Goal: Task Accomplishment & Management: Complete application form

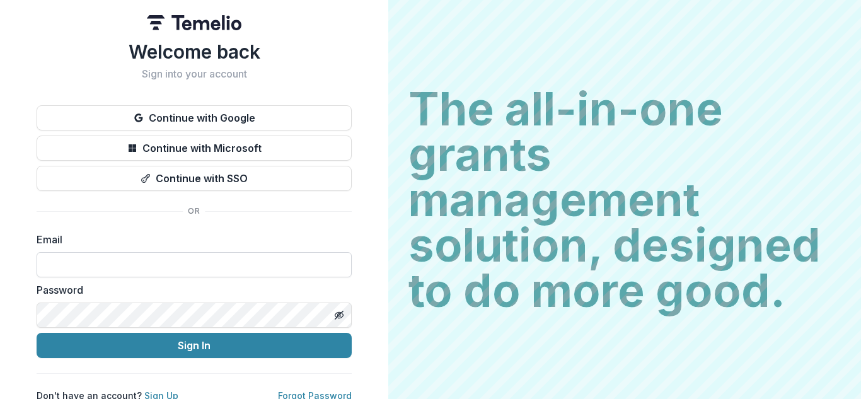
click at [139, 270] on input at bounding box center [194, 264] width 315 height 25
type input "**********"
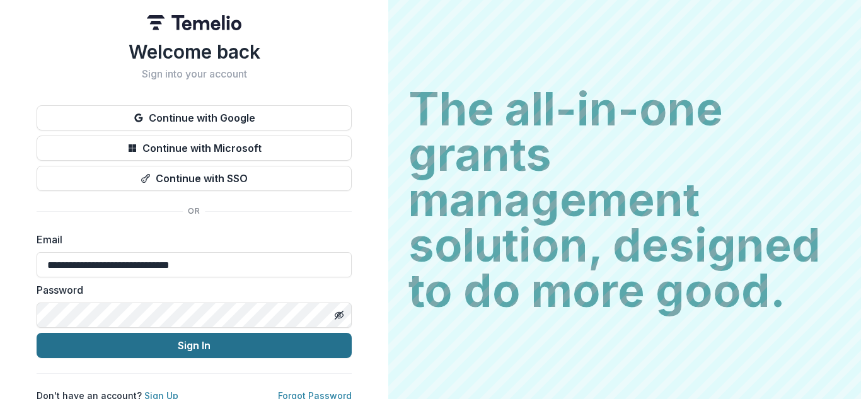
click at [149, 356] on button "Sign In" at bounding box center [194, 345] width 315 height 25
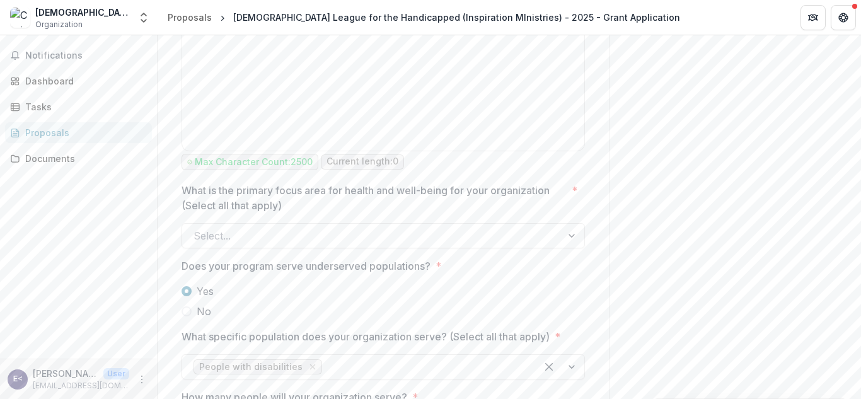
scroll to position [1754, 0]
click at [566, 223] on div at bounding box center [573, 235] width 23 height 24
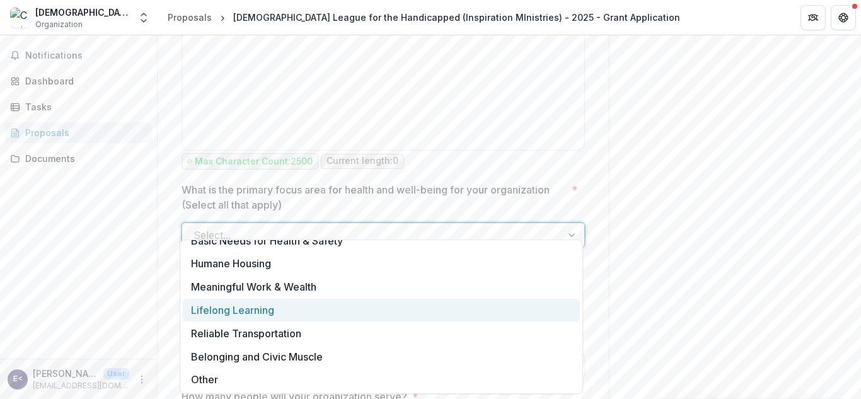
scroll to position [0, 0]
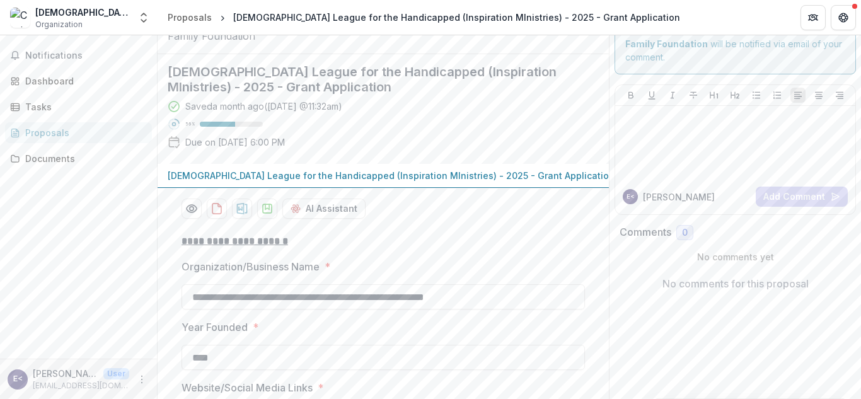
scroll to position [59, 0]
click at [487, 274] on label "Organization/Business Name *" at bounding box center [380, 266] width 396 height 15
click at [487, 284] on input "**********" at bounding box center [384, 296] width 404 height 25
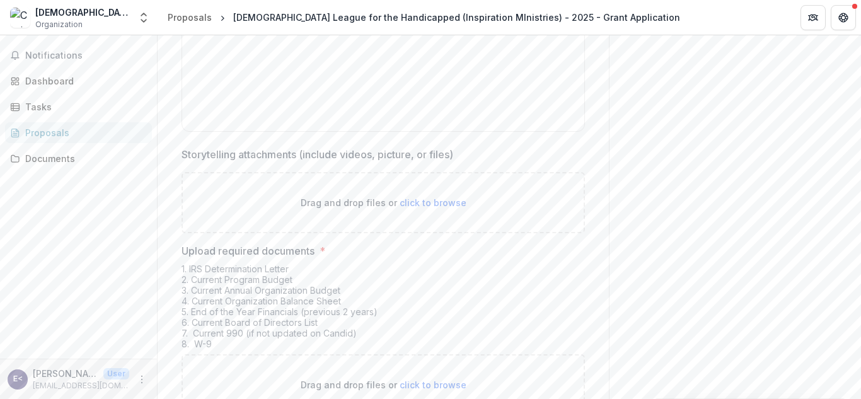
scroll to position [4090, 0]
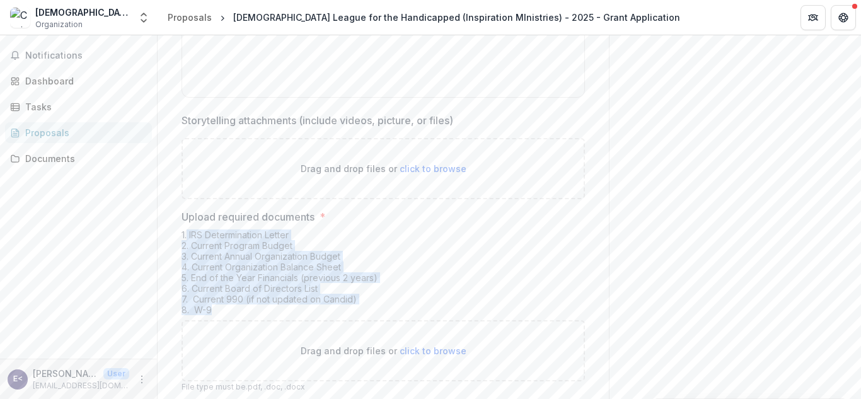
drag, startPoint x: 187, startPoint y: 186, endPoint x: 264, endPoint y: 259, distance: 105.7
click at [264, 259] on div "1. IRS Determination Letter 2. Current Program Budget 3. Current Annual Organiz…" at bounding box center [384, 275] width 404 height 91
copy div "IRS Determination Letter 2. Current Program Budget 3. Current Annual Organizati…"
click at [410, 230] on div "1. IRS Determination Letter 2. Current Program Budget 3. Current Annual Organiz…" at bounding box center [384, 275] width 404 height 91
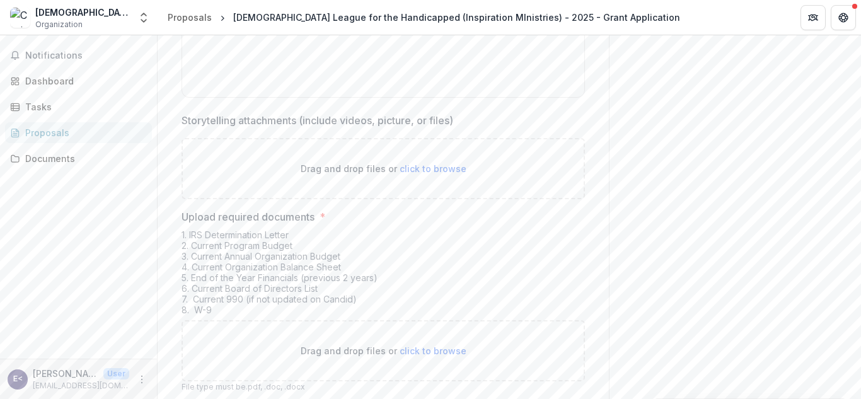
click at [353, 231] on div "1. IRS Determination Letter 2. Current Program Budget 3. Current Annual Organiz…" at bounding box center [384, 275] width 404 height 91
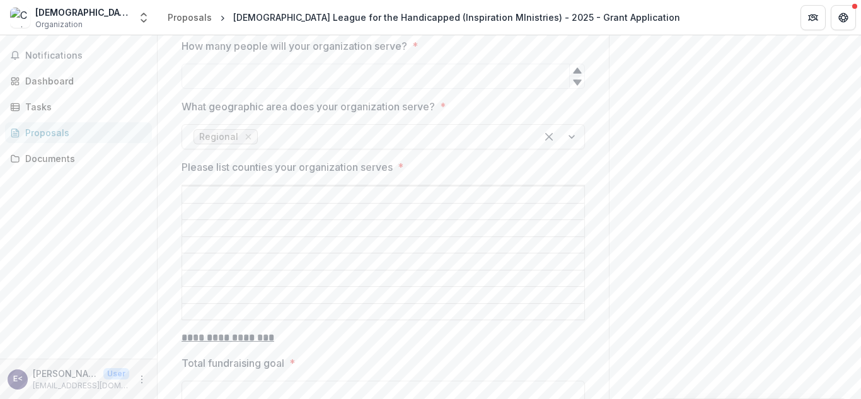
scroll to position [2104, 0]
click at [64, 132] on div "Proposals" at bounding box center [83, 132] width 117 height 13
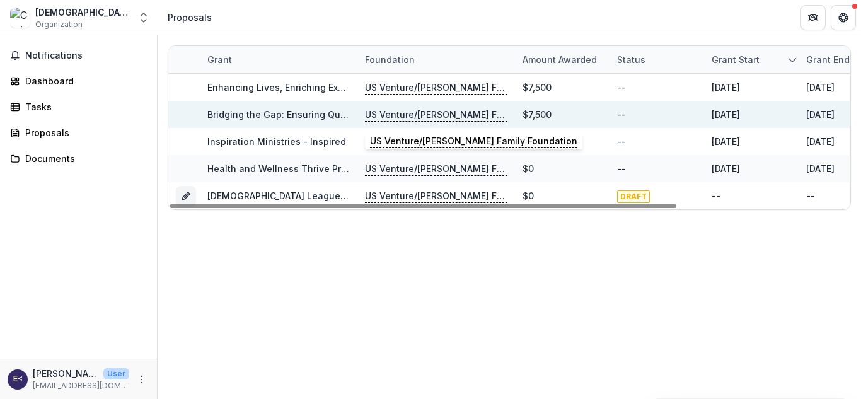
click at [414, 116] on p "US Venture/Schmidt Family Foundation" at bounding box center [436, 115] width 143 height 14
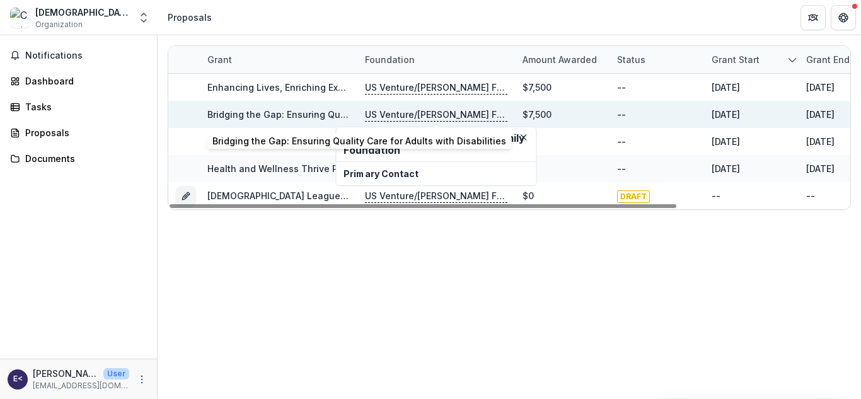
click at [317, 112] on link "Bridging the Gap: Ensuring Quality Care for Adults with Disabilities" at bounding box center [354, 114] width 294 height 11
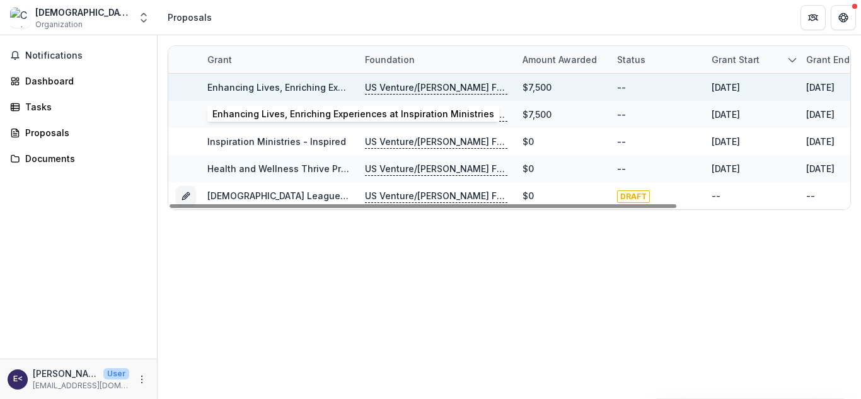
click at [329, 85] on link "Enhancing Lives, Enriching Experiences at Inspiration Ministries" at bounding box center [348, 87] width 282 height 11
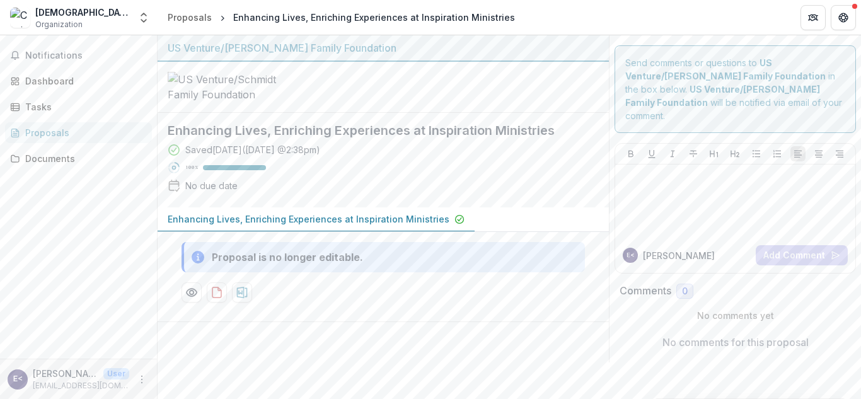
click at [240, 226] on p "Enhancing Lives, Enriching Experiences at Inspiration Ministries" at bounding box center [309, 219] width 282 height 13
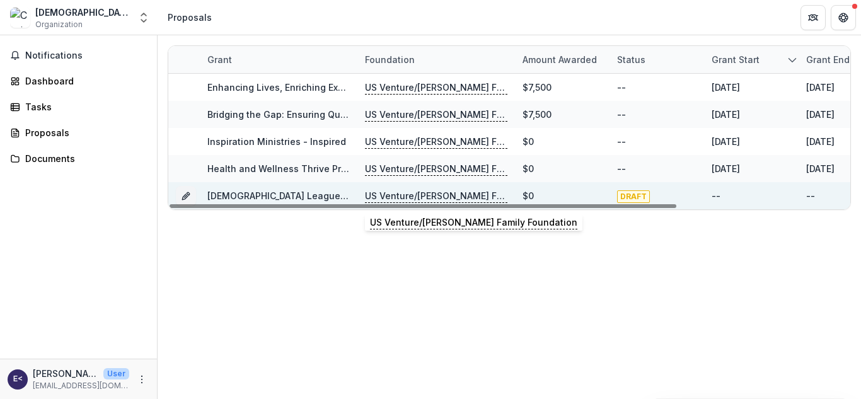
click at [481, 192] on p "US Venture/Schmidt Family Foundation" at bounding box center [436, 196] width 143 height 14
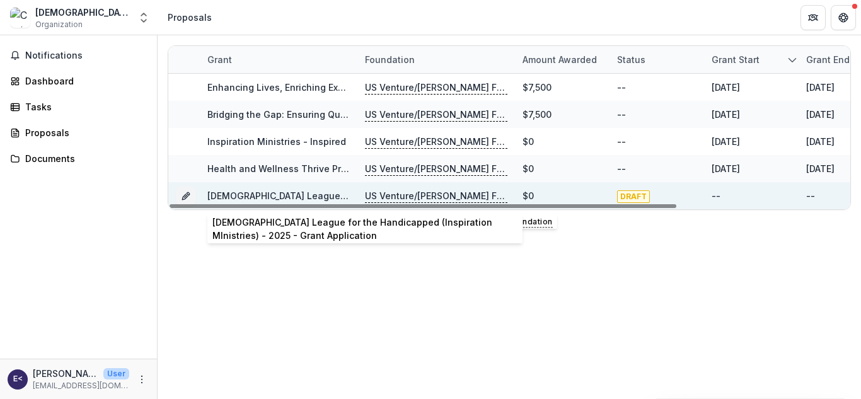
click at [287, 193] on link "Christian League for the Handicapped (Inspiration MInistries) - 2025 - Grant Ap…" at bounding box center [430, 195] width 447 height 11
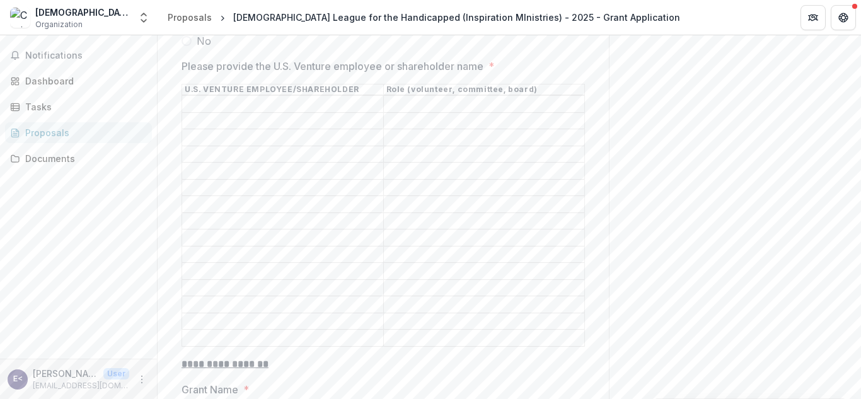
scroll to position [1169, 0]
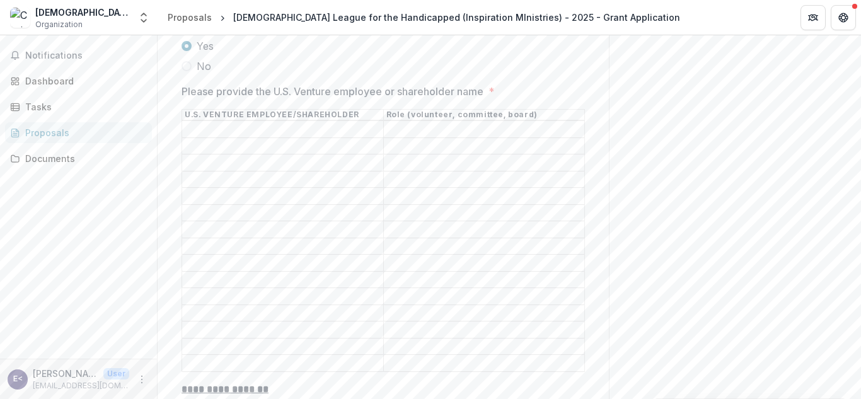
click at [332, 149] on input "Please provide the U.S. Venture employee or shareholder name *" at bounding box center [282, 146] width 201 height 15
click at [330, 137] on input "Please provide the U.S. Venture employee or shareholder name *" at bounding box center [282, 129] width 201 height 15
paste input "**********"
click at [277, 137] on input "**********" at bounding box center [282, 129] width 201 height 15
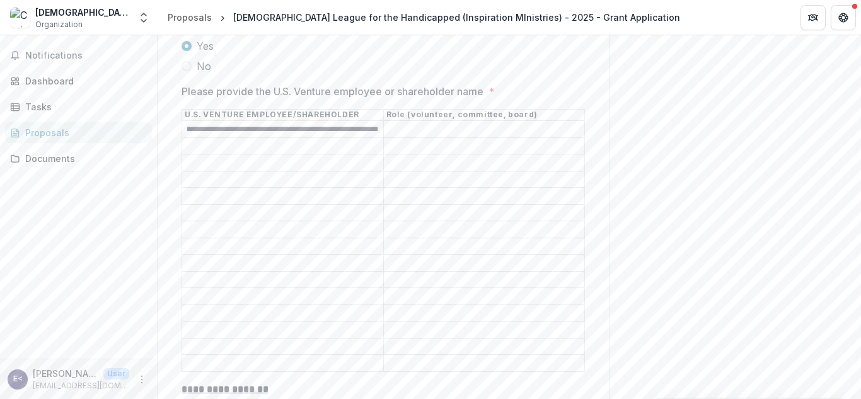
type input "**********"
click at [411, 134] on input "Please provide the U.S. Venture employee or shareholder name *" at bounding box center [484, 129] width 201 height 15
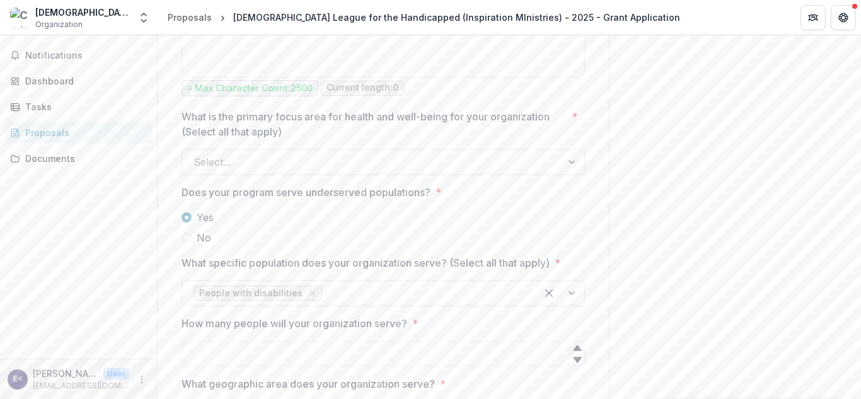
scroll to position [1832, 0]
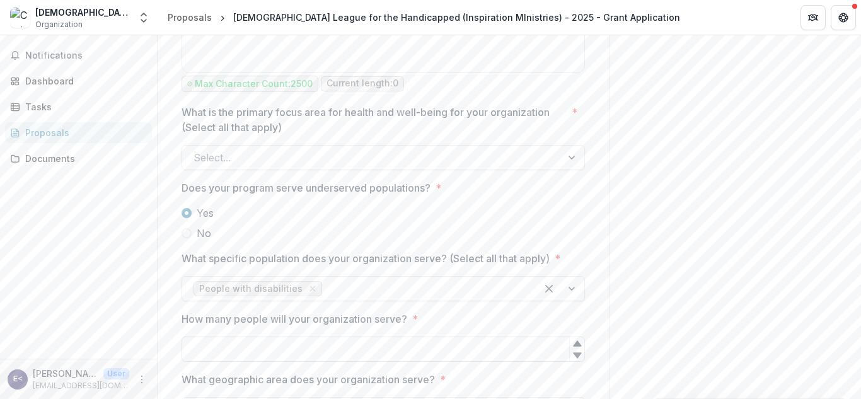
click at [397, 341] on input "How many people will your organization serve? *" at bounding box center [384, 349] width 404 height 25
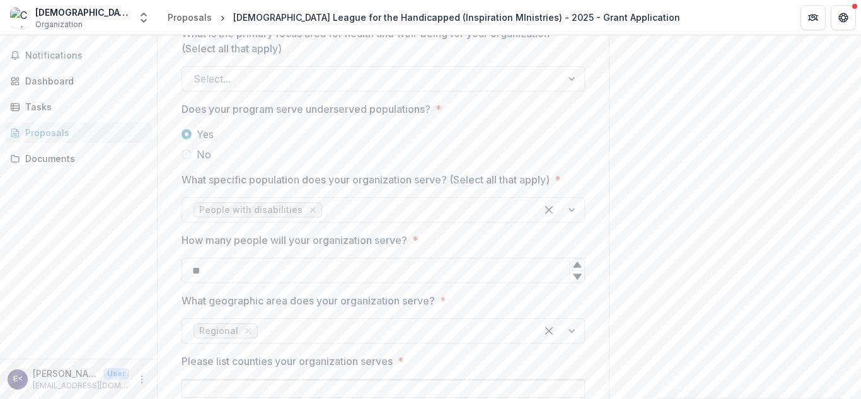
scroll to position [1937, 0]
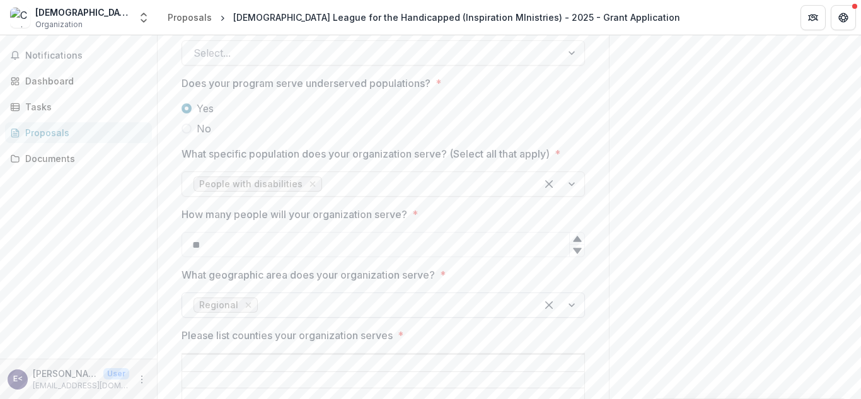
type input "**"
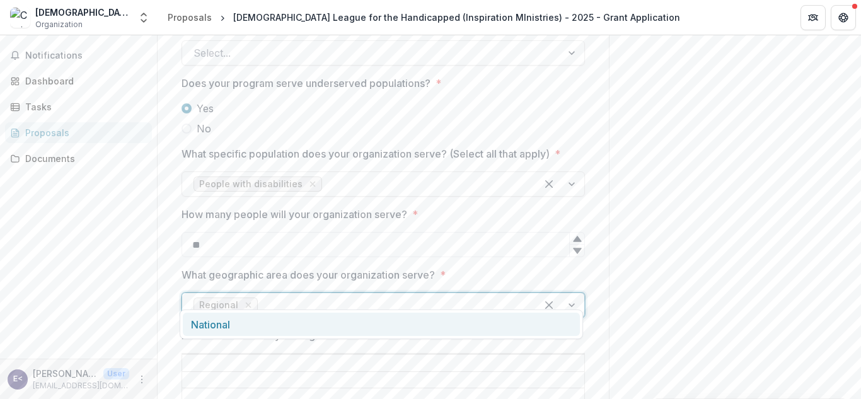
click at [375, 296] on div at bounding box center [392, 305] width 265 height 18
click at [216, 300] on span "Regional" at bounding box center [218, 305] width 39 height 11
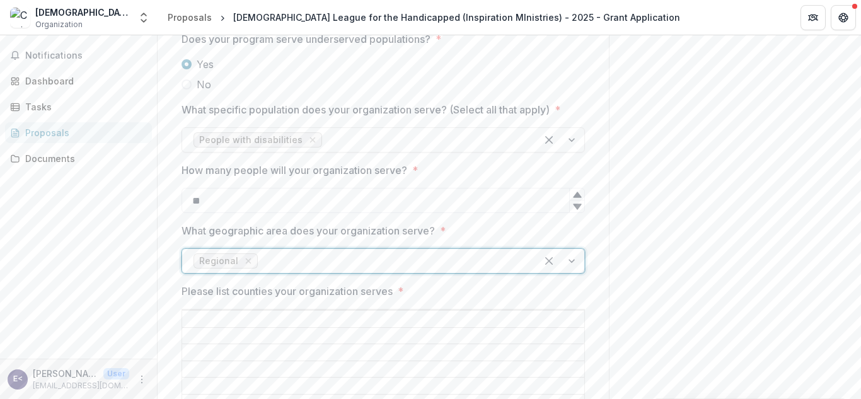
scroll to position [1981, 0]
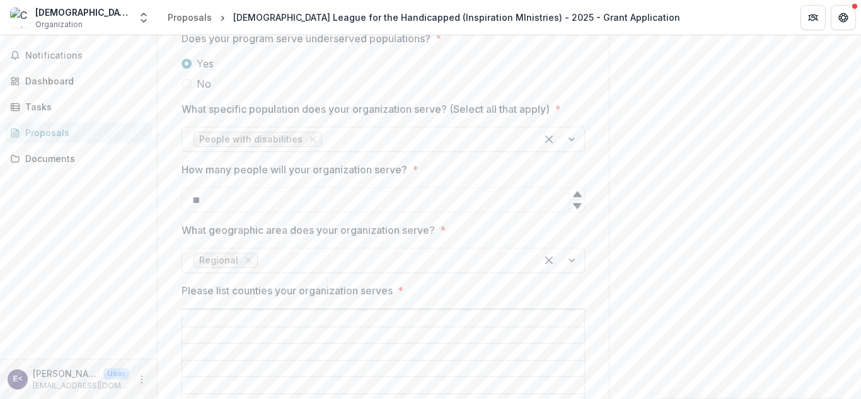
click at [215, 312] on input "Please list counties your organization serves *" at bounding box center [383, 319] width 402 height 15
type input "**********"
click at [324, 361] on input "Please list counties your organization serves *" at bounding box center [383, 368] width 402 height 15
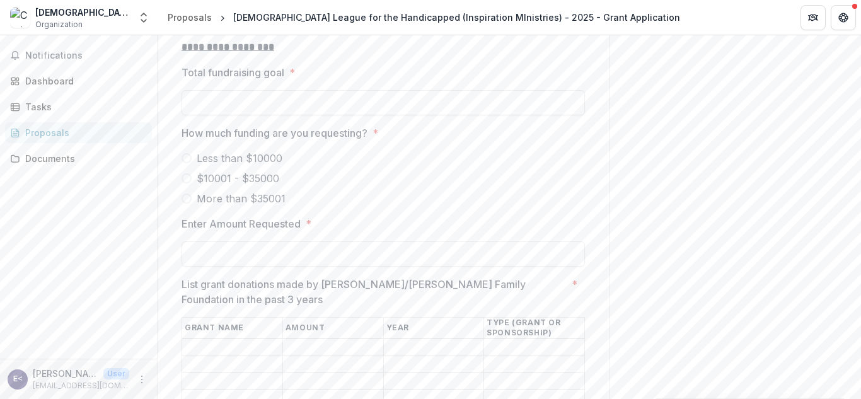
scroll to position [2396, 0]
click at [265, 340] on input "List grant donations made by U.S. Venture/Schmidt Family Foundation in the past…" at bounding box center [232, 347] width 100 height 15
click at [303, 340] on input "List grant donations made by U.S. Venture/Schmidt Family Foundation in the past…" at bounding box center [333, 347] width 100 height 15
type input "****"
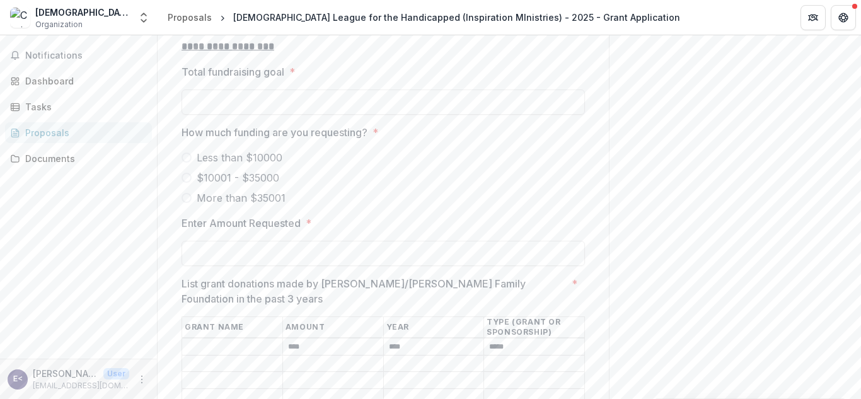
type input "*****"
type input "****"
type input "*****"
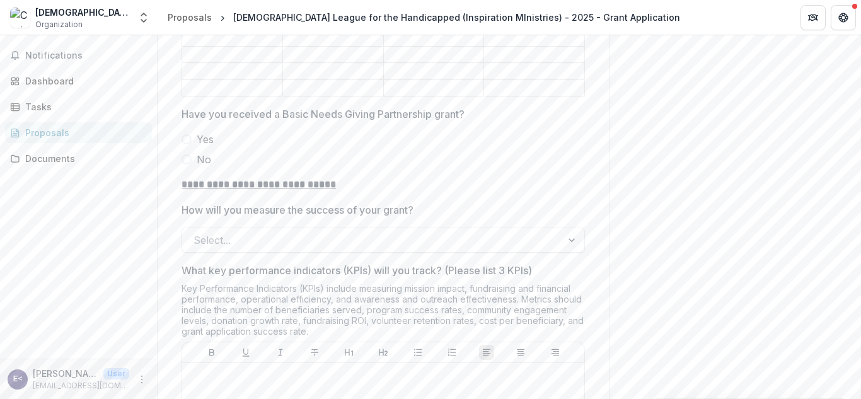
scroll to position [3044, 0]
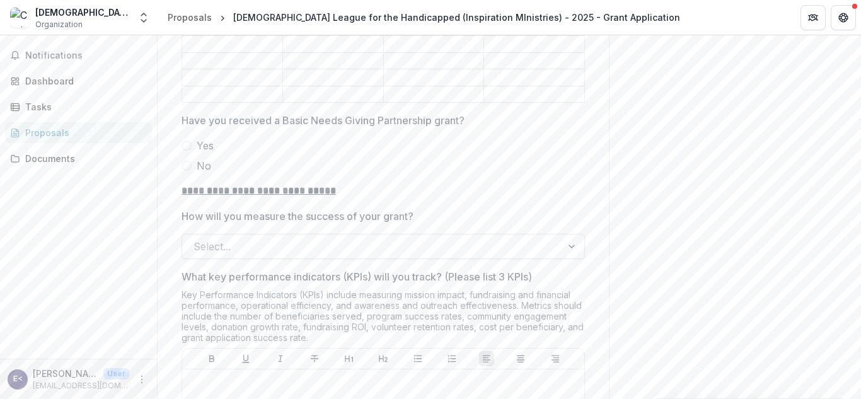
click at [356, 238] on div at bounding box center [372, 247] width 357 height 18
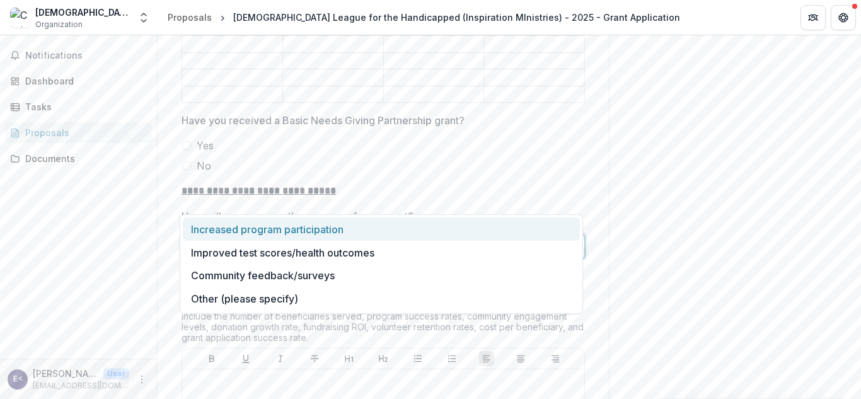
click at [350, 228] on div "Increased program participation" at bounding box center [381, 229] width 397 height 23
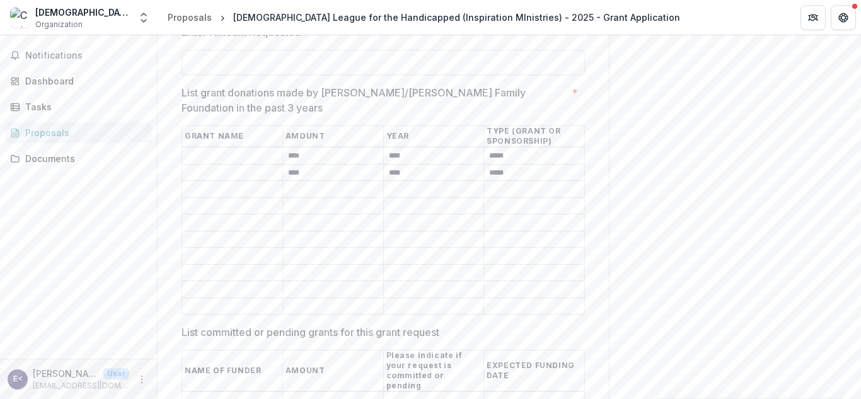
scroll to position [2587, 0]
click at [61, 83] on div "Dashboard" at bounding box center [83, 80] width 117 height 13
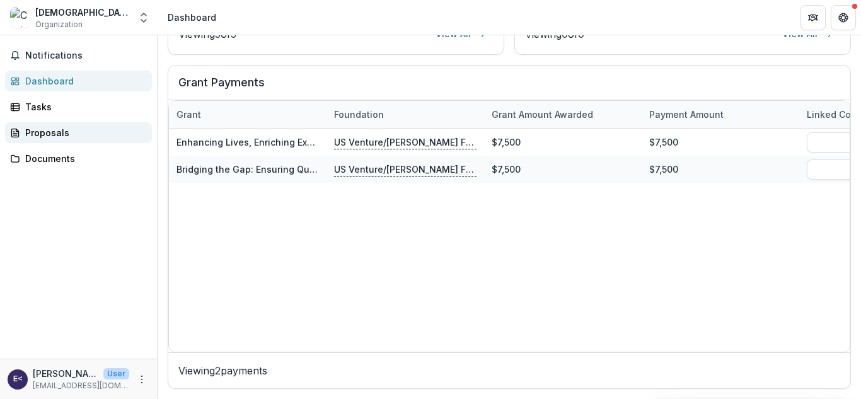
click at [53, 134] on div "Proposals" at bounding box center [83, 132] width 117 height 13
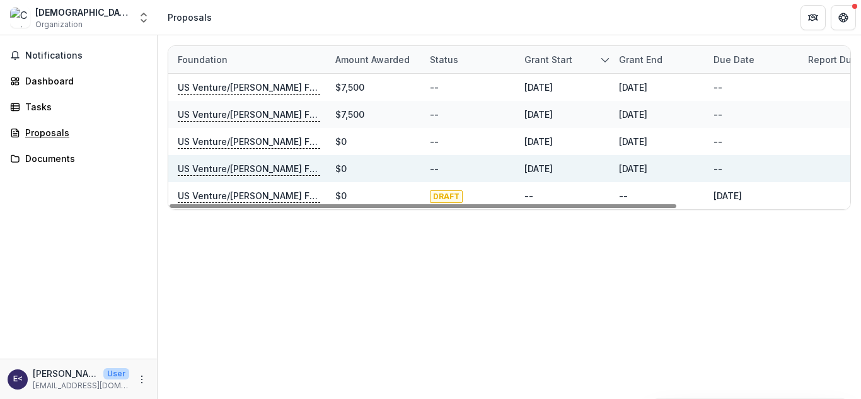
scroll to position [0, 188]
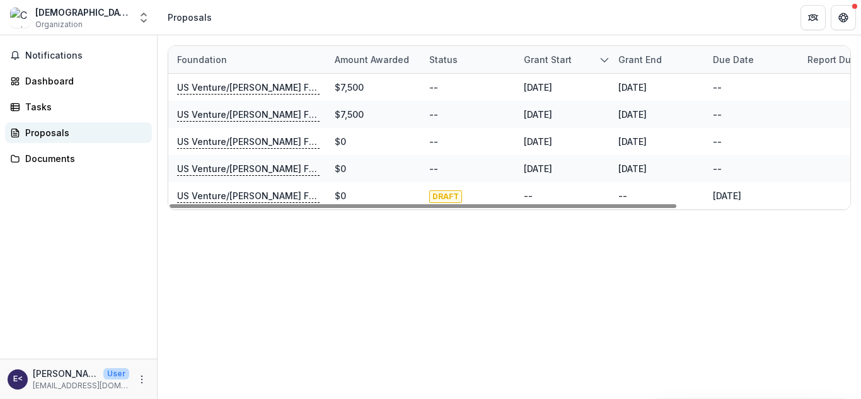
click at [57, 129] on div "Proposals" at bounding box center [83, 132] width 117 height 13
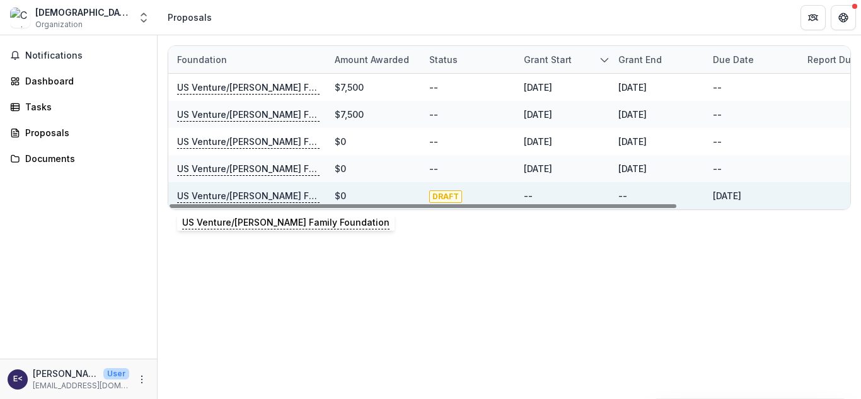
click at [202, 192] on p "US Venture/Schmidt Family Foundation" at bounding box center [248, 196] width 143 height 14
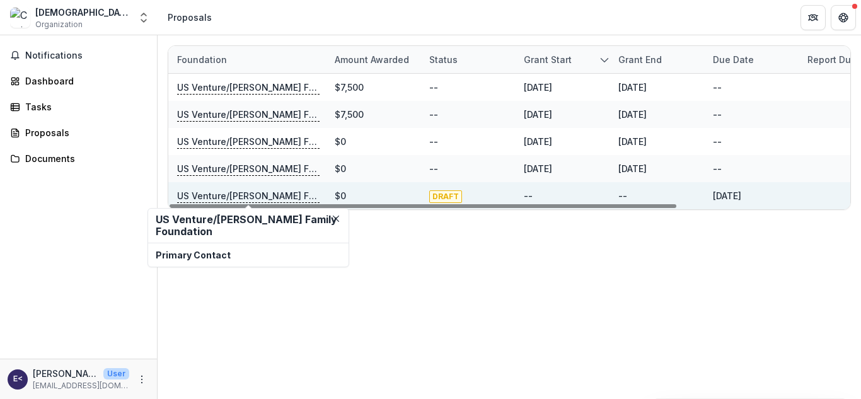
scroll to position [0, 0]
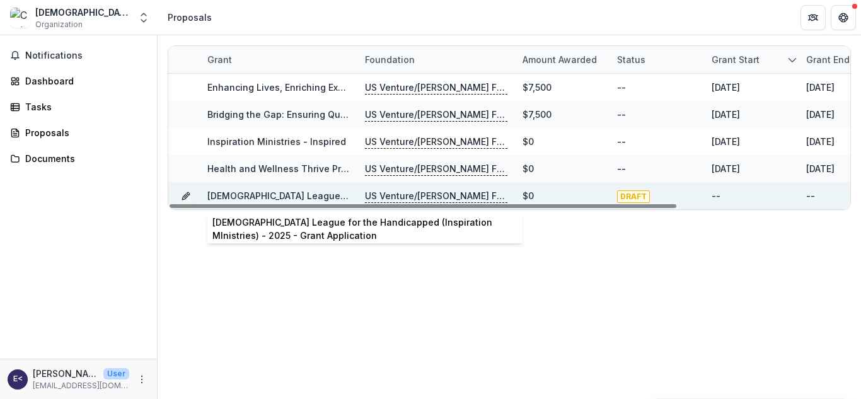
click at [236, 193] on link "Christian League for the Handicapped (Inspiration MInistries) - 2025 - Grant Ap…" at bounding box center [430, 195] width 447 height 11
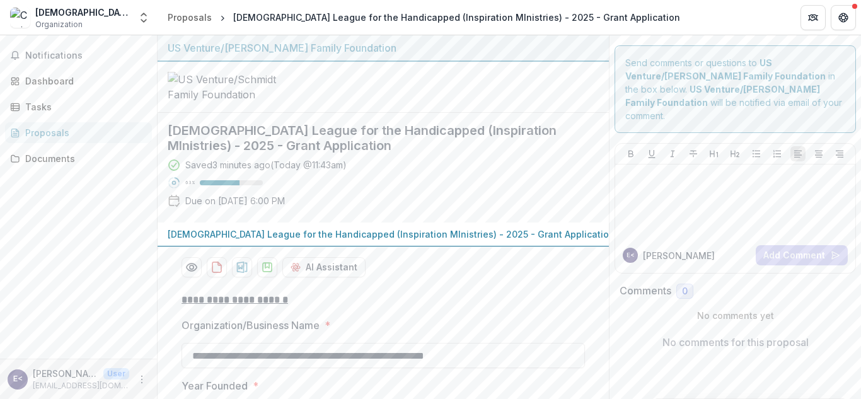
click at [457, 213] on div "Saved 3 minutes ago ( Today @ 11:43am ) 63 % Due on Oct 24, 2025, 6:00 PM" at bounding box center [373, 185] width 411 height 54
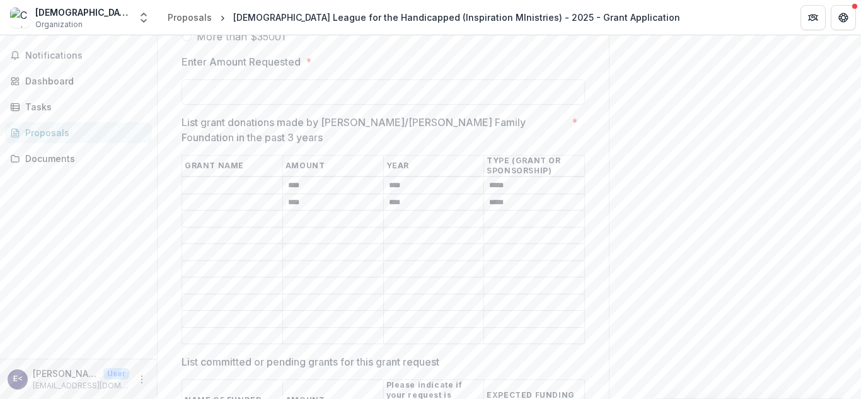
scroll to position [2557, 0]
click at [212, 179] on input "List grant donations made by U.S. Venture/Schmidt Family Foundation in the past…" at bounding box center [232, 186] width 100 height 15
type input "**********"
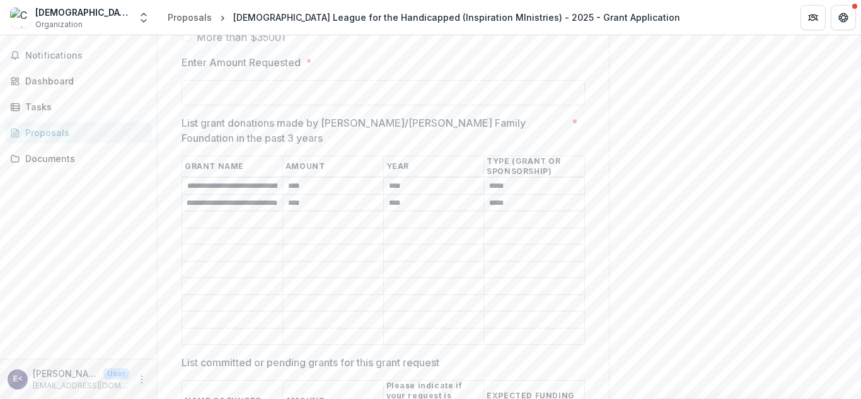
type input "**********"
click at [233, 213] on input "List grant donations made by U.S. Venture/Schmidt Family Foundation in the past…" at bounding box center [232, 220] width 100 height 15
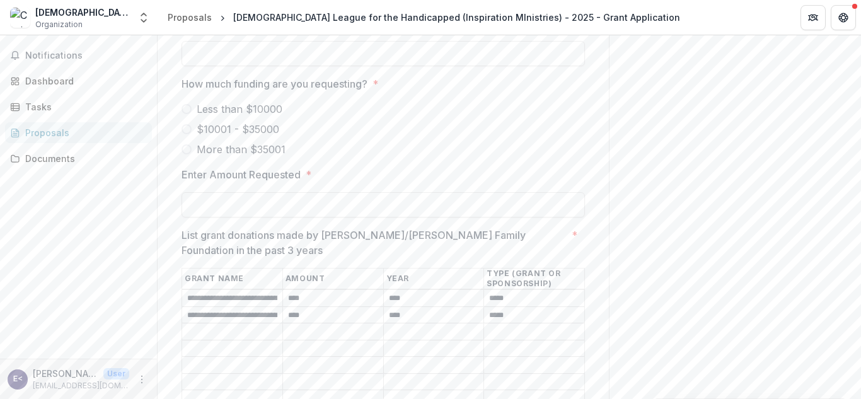
scroll to position [2446, 0]
click at [239, 192] on input "Enter Amount Requested *" at bounding box center [384, 204] width 404 height 25
type input "*******"
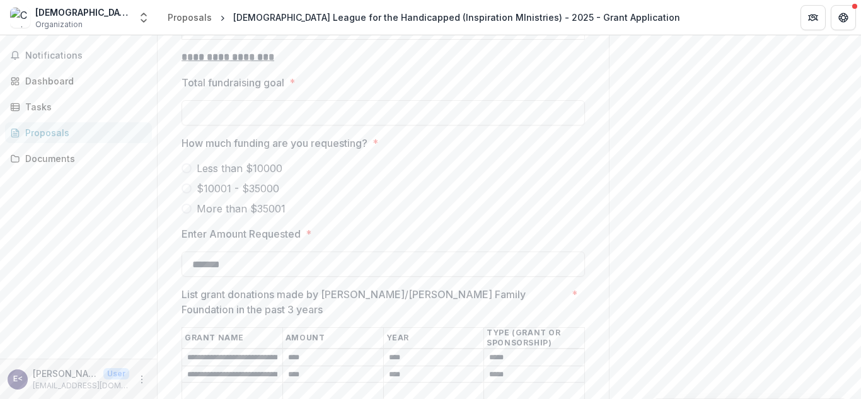
scroll to position [2385, 0]
click at [187, 184] on span at bounding box center [187, 189] width 10 height 10
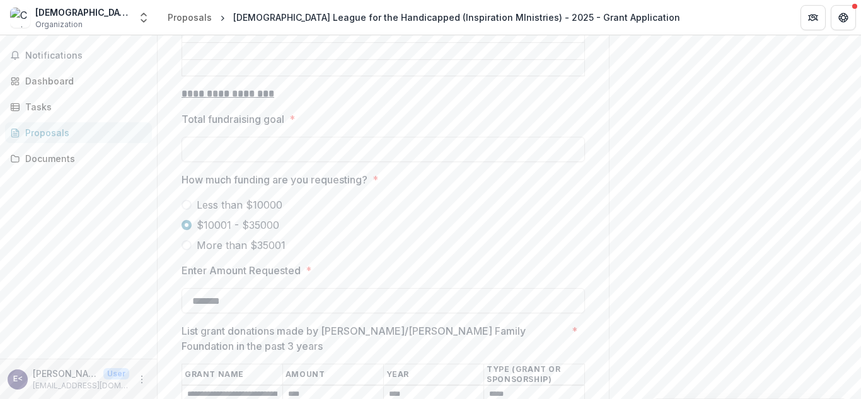
scroll to position [2348, 0]
click at [58, 82] on div "Dashboard" at bounding box center [83, 80] width 117 height 13
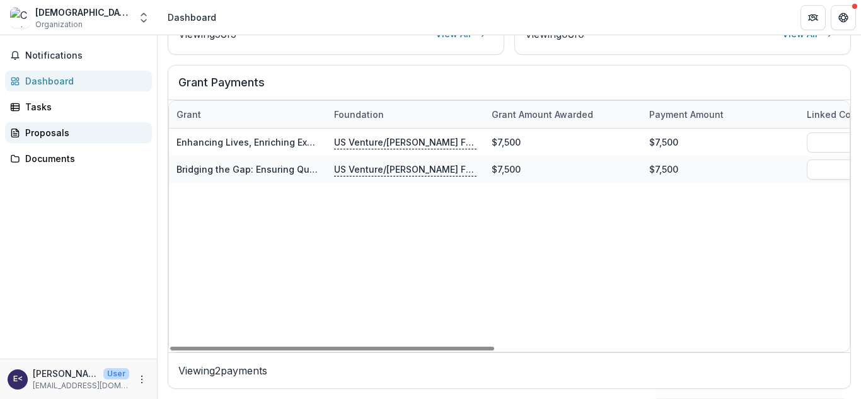
click at [55, 134] on div "Proposals" at bounding box center [83, 132] width 117 height 13
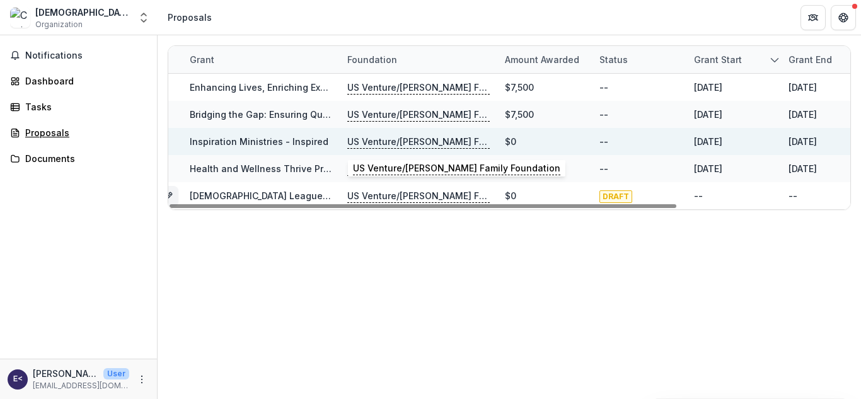
scroll to position [0, 17]
click at [306, 144] on link "Inspiration Ministries - Inspired" at bounding box center [259, 141] width 139 height 11
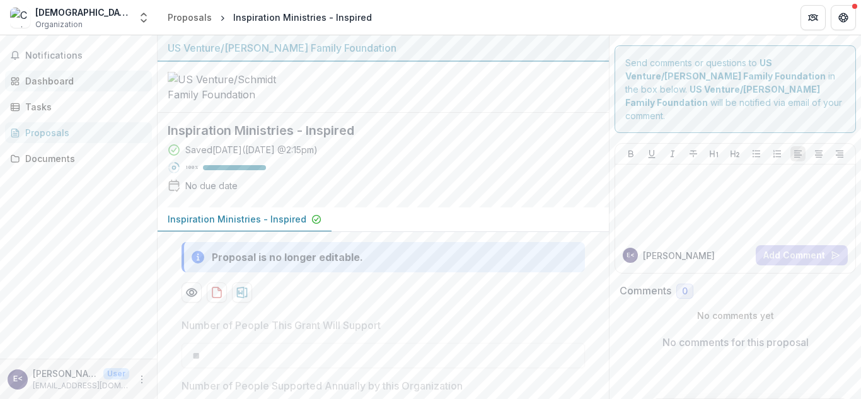
click at [49, 75] on div "Dashboard" at bounding box center [83, 80] width 117 height 13
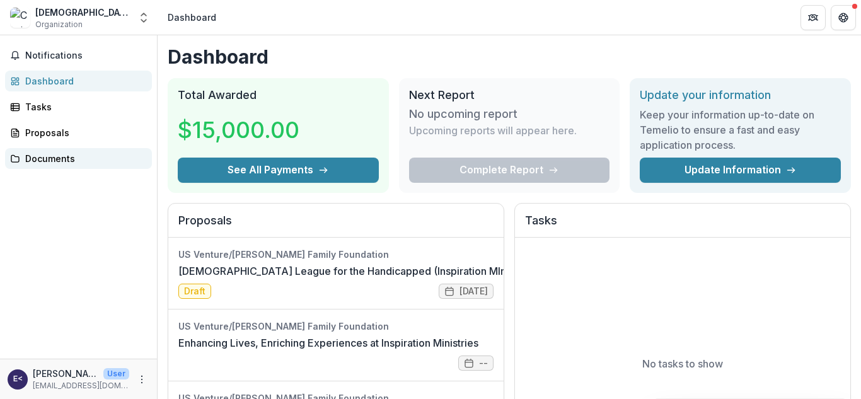
click at [58, 161] on div "Documents" at bounding box center [83, 158] width 117 height 13
